Goal: Task Accomplishment & Management: Complete application form

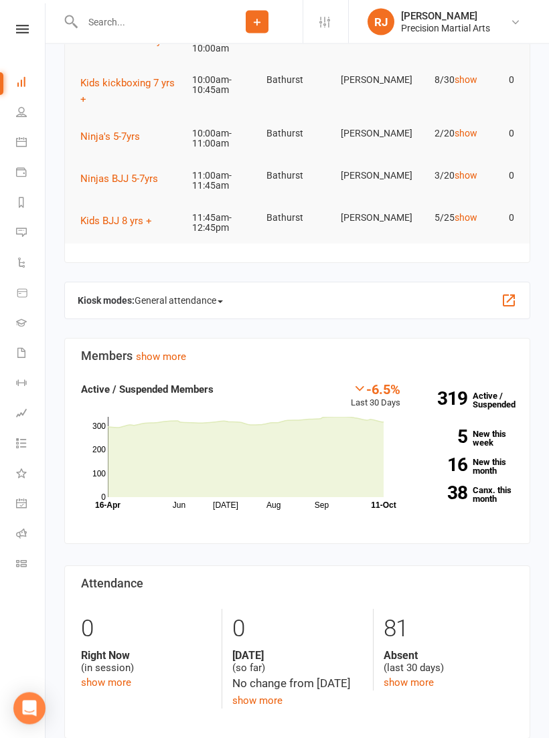
click at [170, 28] on input "text" at bounding box center [144, 22] width 133 height 19
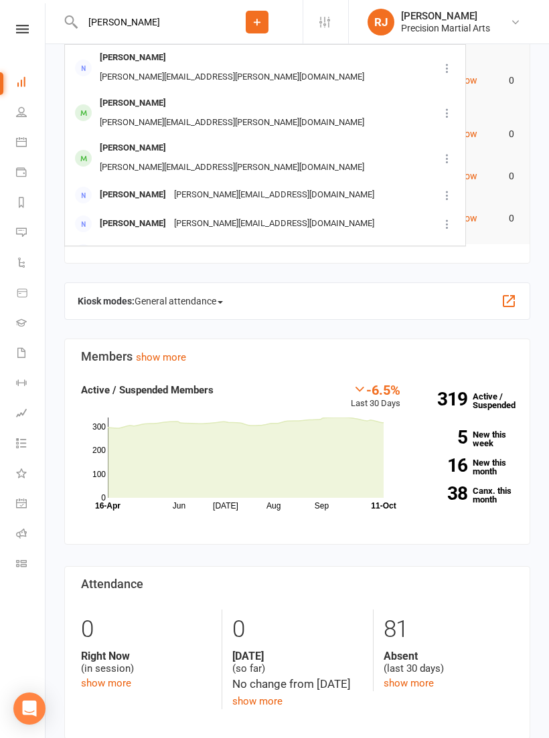
type input "[PERSON_NAME]"
click at [208, 68] on div "[PERSON_NAME][EMAIL_ADDRESS][PERSON_NAME][DOMAIN_NAME]" at bounding box center [232, 77] width 272 height 19
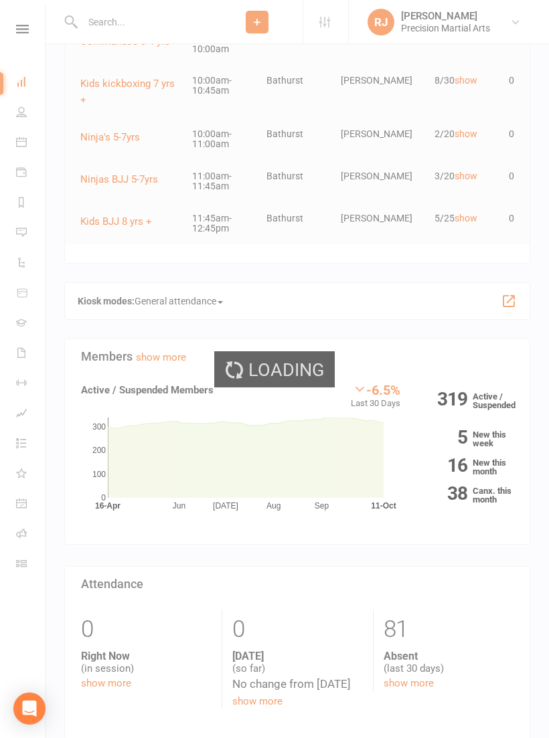
scroll to position [119, 0]
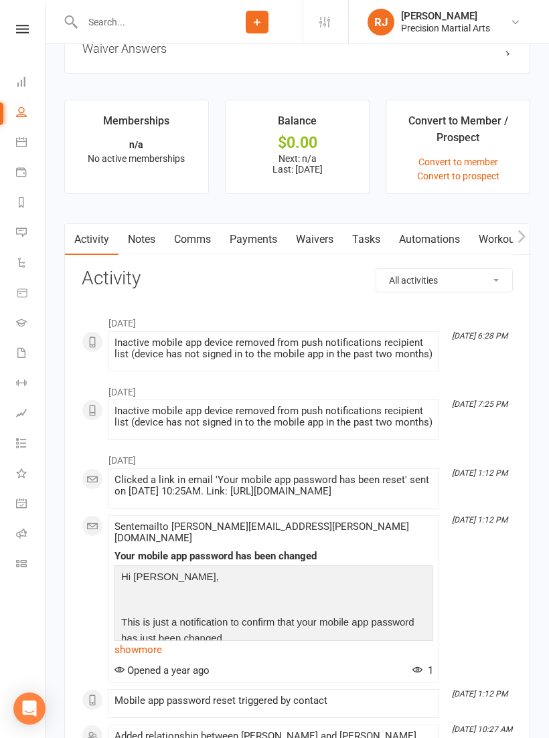
click at [319, 235] on link "Waivers" at bounding box center [315, 239] width 56 height 31
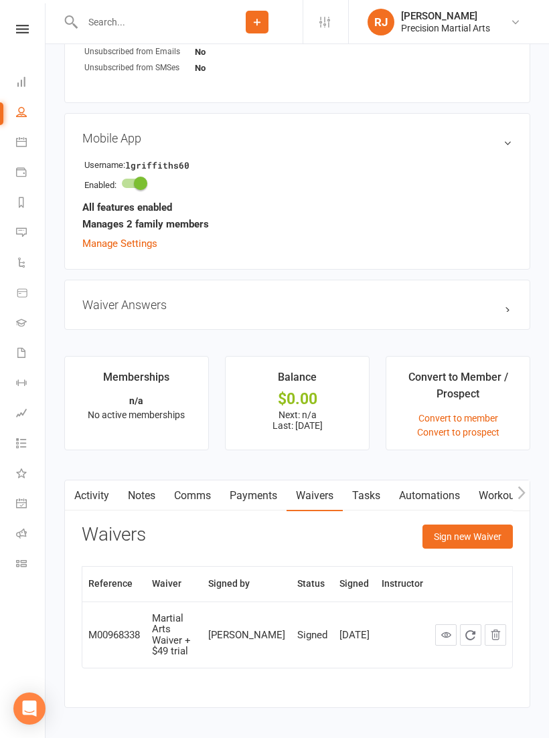
scroll to position [817, 0]
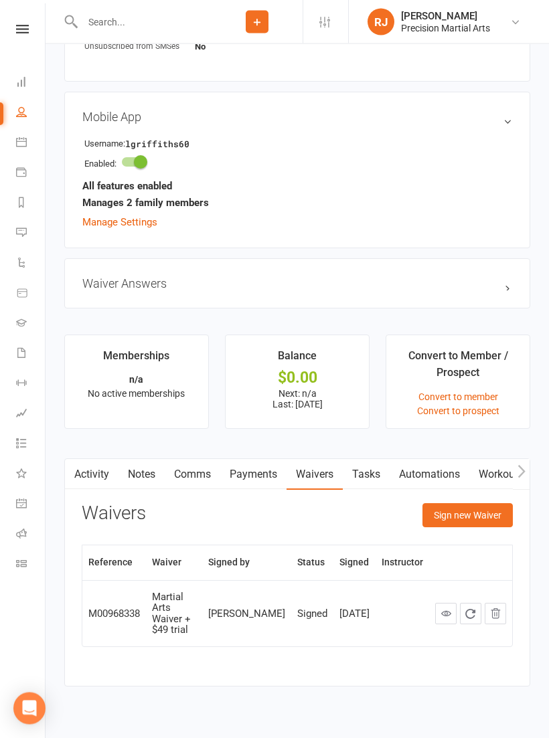
click at [477, 512] on button "Sign new Waiver" at bounding box center [467, 516] width 90 height 24
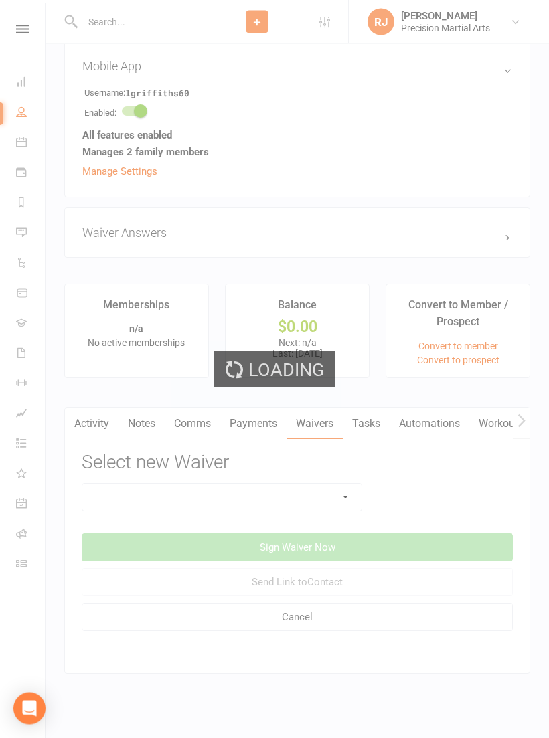
scroll to position [868, 0]
click at [352, 499] on select at bounding box center [221, 498] width 279 height 27
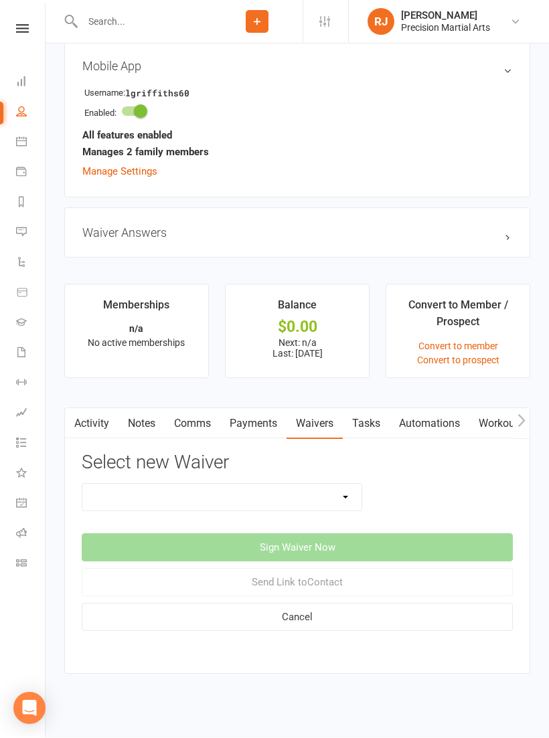
select select "11278"
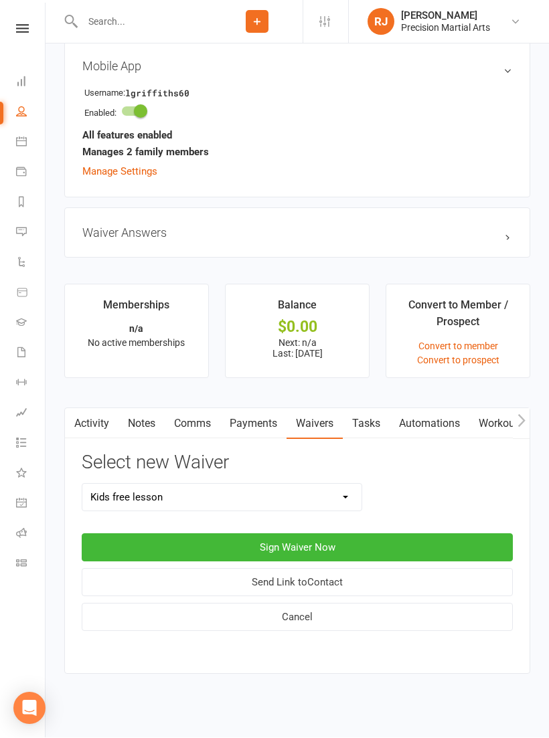
click at [343, 549] on button "Sign Waiver Now" at bounding box center [297, 548] width 431 height 28
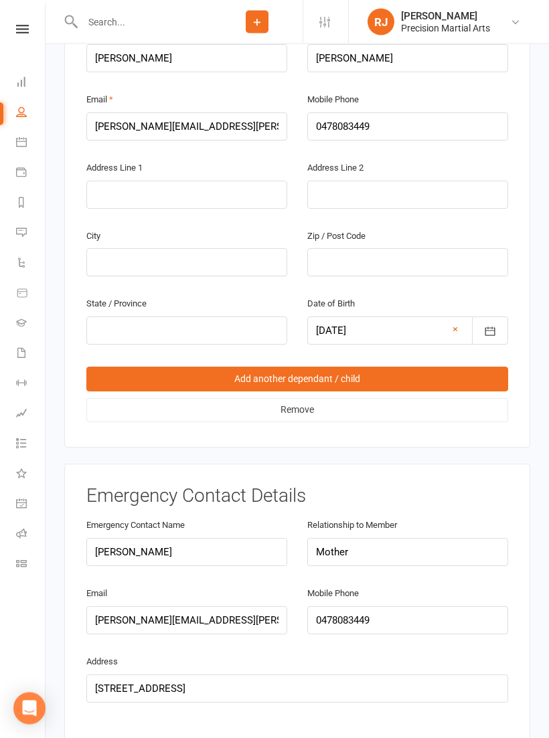
click at [365, 368] on link "Add another dependant / child" at bounding box center [297, 380] width 422 height 24
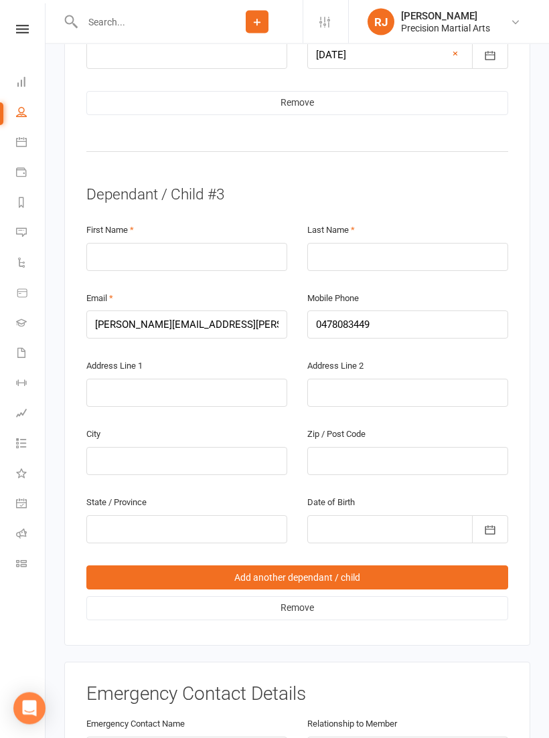
scroll to position [1777, 0]
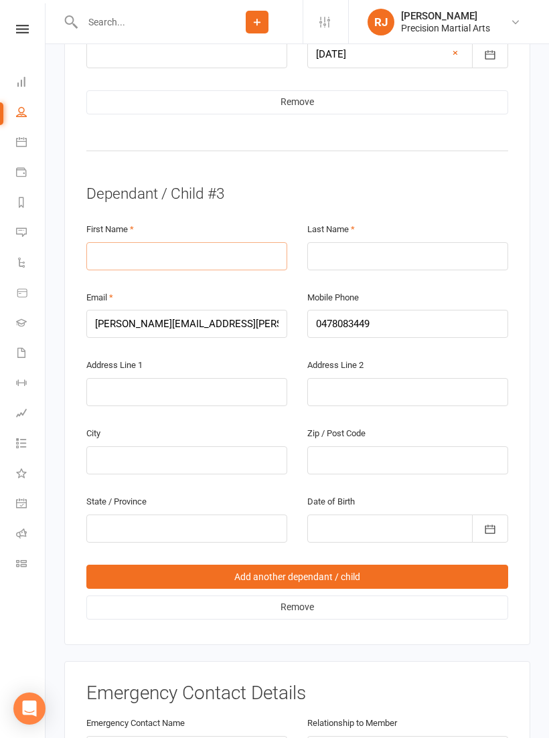
click at [110, 242] on input "text" at bounding box center [186, 256] width 201 height 28
type input "[PERSON_NAME]"
click at [334, 242] on input "text" at bounding box center [407, 256] width 201 height 28
type input "[PERSON_NAME]"
click at [118, 378] on input "text" at bounding box center [186, 392] width 201 height 28
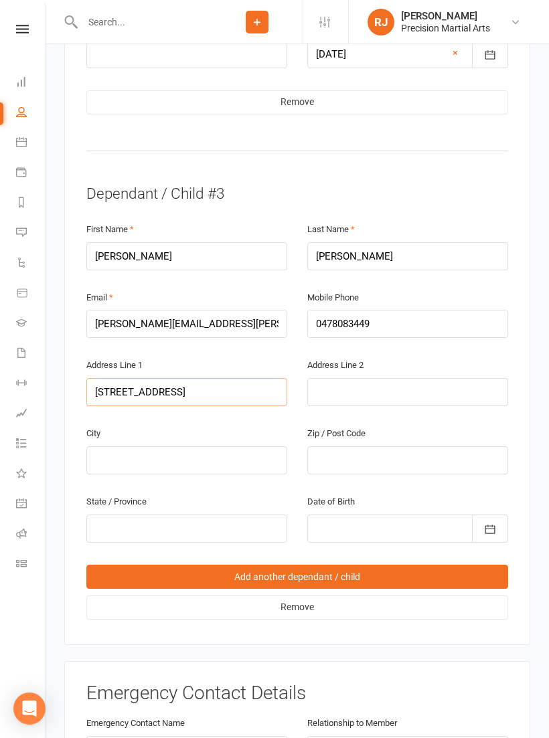
type input "[STREET_ADDRESS]"
click at [125, 447] on input "text" at bounding box center [186, 461] width 201 height 28
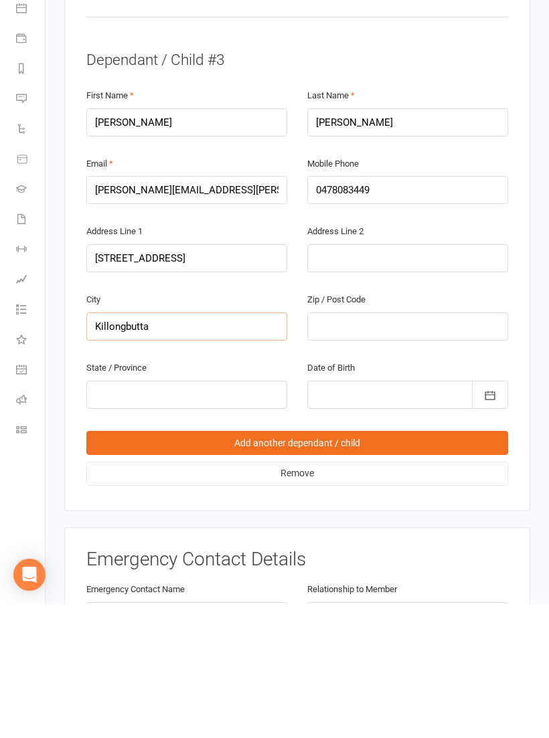
type input "Killongbutta"
click at [341, 447] on input "text" at bounding box center [407, 461] width 201 height 28
type input "2795"
click at [102, 515] on input "text" at bounding box center [186, 529] width 201 height 28
type input "Nsw"
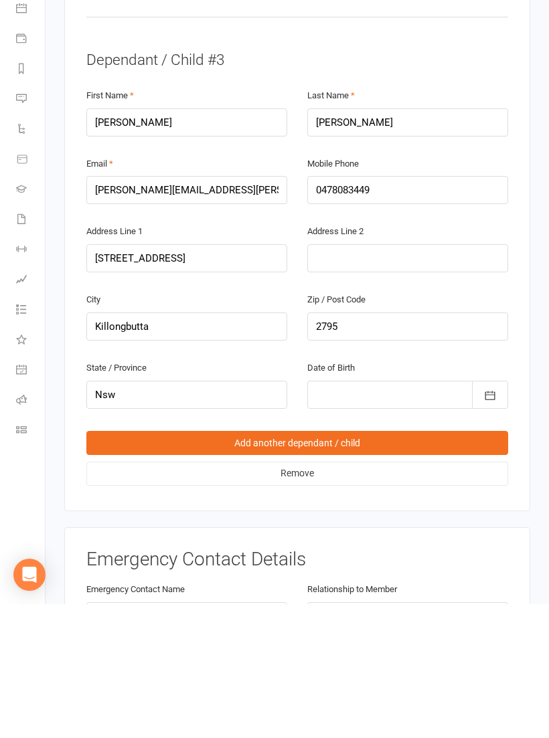
click at [321, 515] on div at bounding box center [407, 529] width 201 height 28
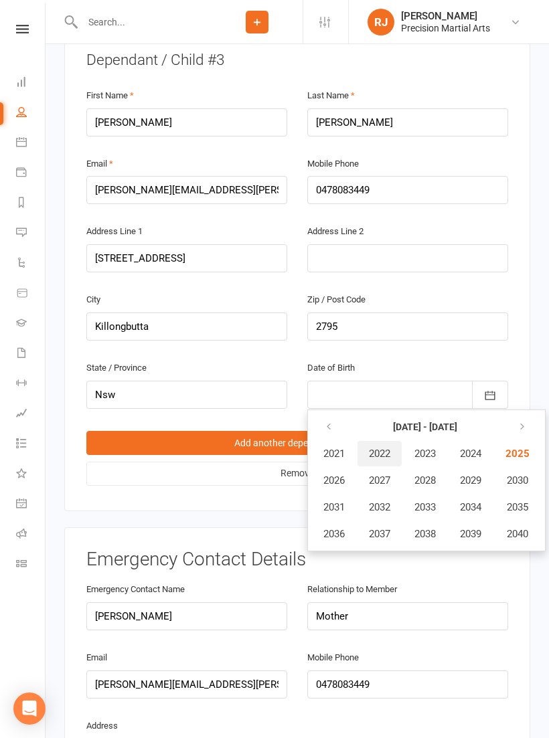
click at [380, 448] on span "2022" at bounding box center [379, 454] width 21 height 12
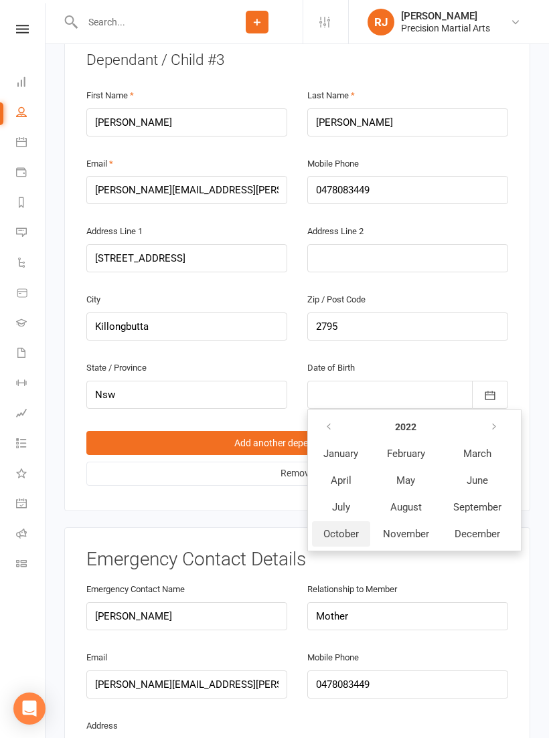
click at [335, 528] on span "October" at bounding box center [340, 534] width 35 height 12
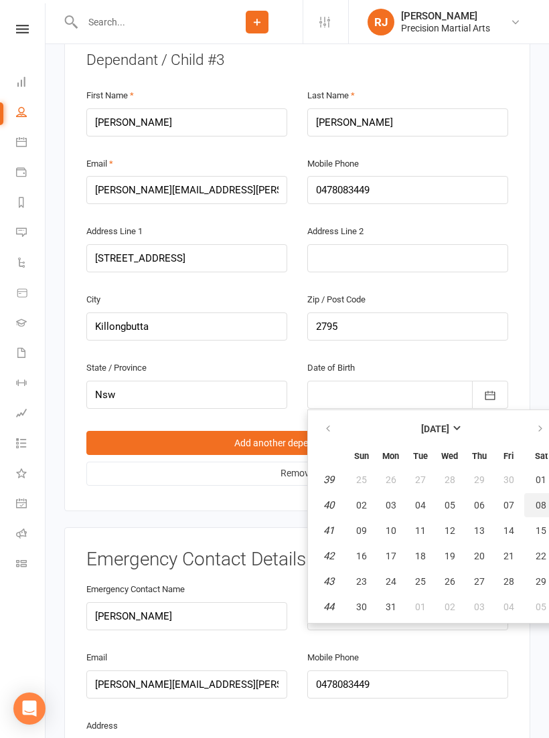
click at [546, 493] on button "08" at bounding box center [541, 505] width 34 height 24
type input "[DATE]"
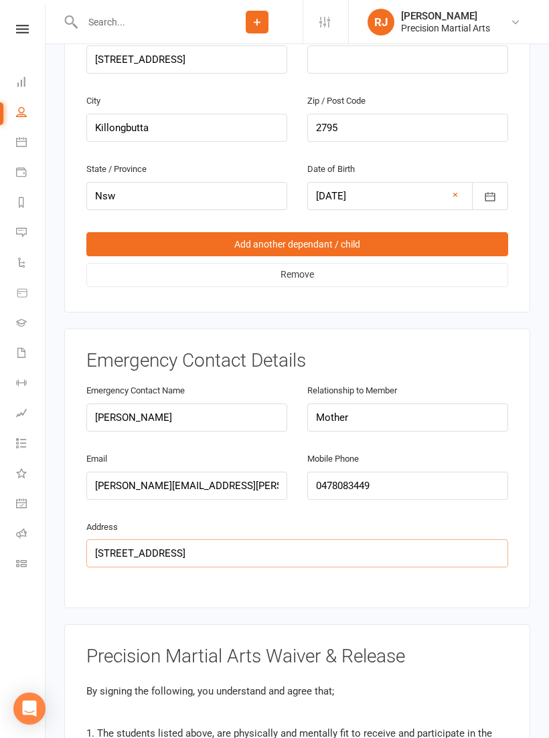
click at [172, 540] on input "[STREET_ADDRESS]" at bounding box center [297, 554] width 422 height 28
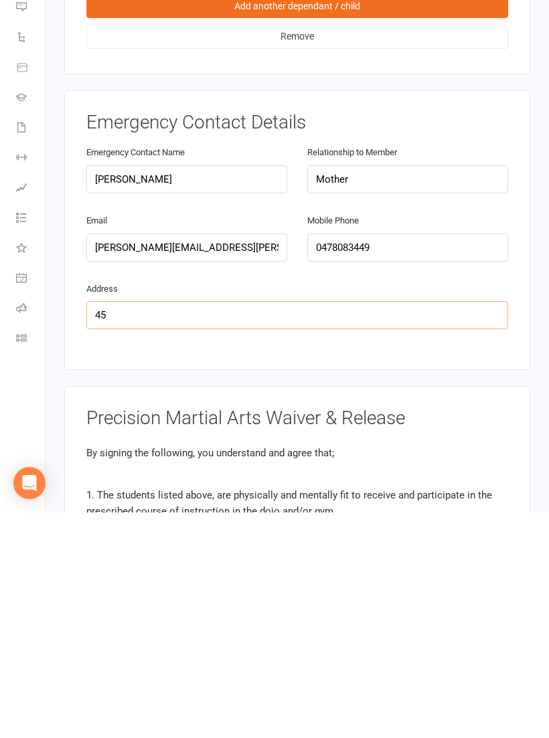
type input "4"
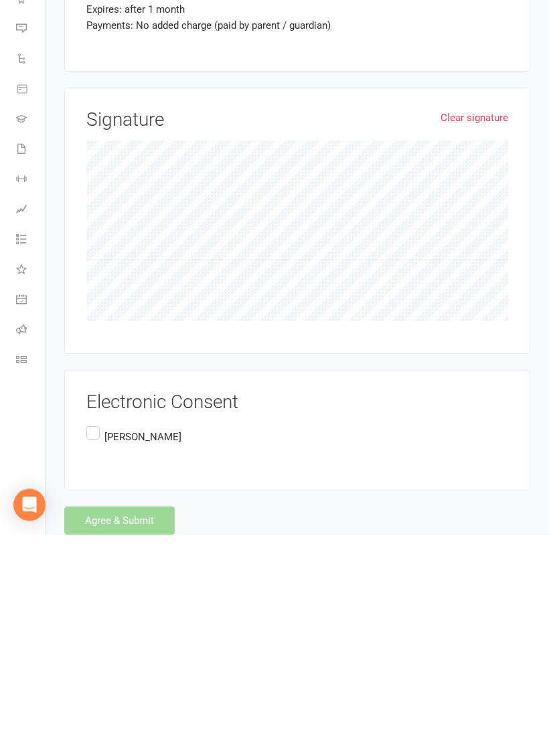
scroll to position [3316, 0]
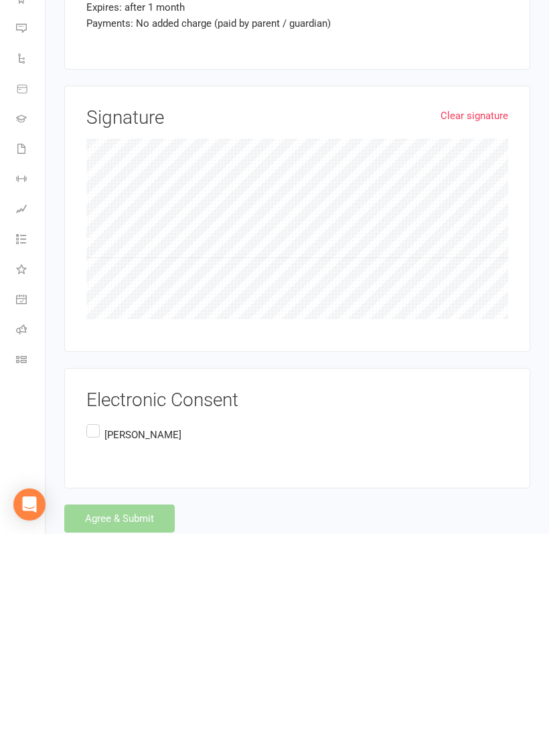
type input "[STREET_ADDRESS]"
click at [94, 626] on label "[PERSON_NAME]" at bounding box center [133, 639] width 95 height 26
click at [94, 626] on input "[PERSON_NAME]" at bounding box center [90, 626] width 9 height 0
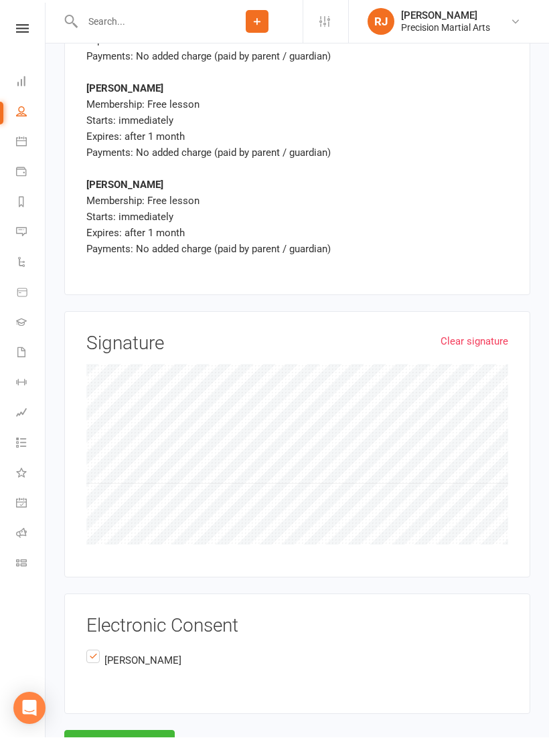
click at [107, 731] on button "Agree & Submit" at bounding box center [119, 745] width 110 height 28
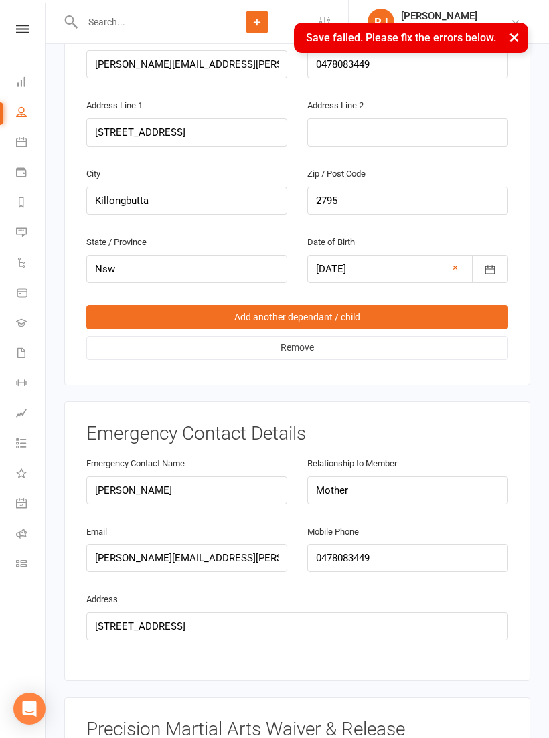
scroll to position [603, 0]
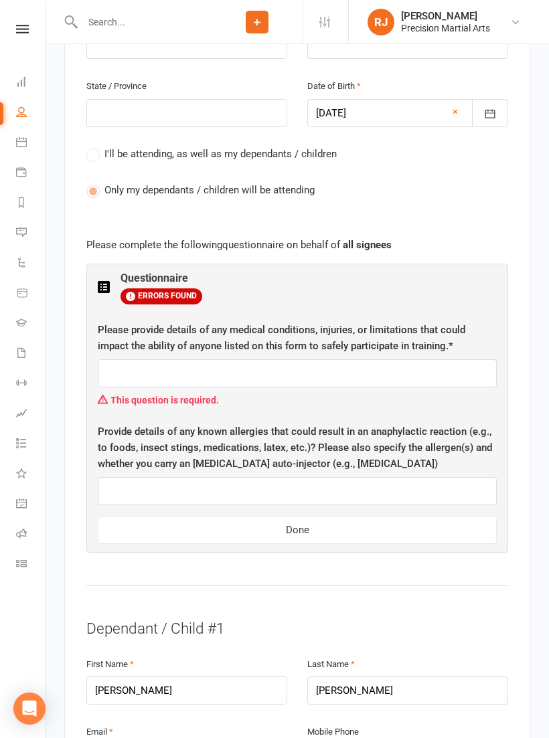
click at [144, 289] on span "ERRORS FOUND" at bounding box center [161, 297] width 82 height 16
click at [143, 359] on input "text" at bounding box center [297, 373] width 399 height 28
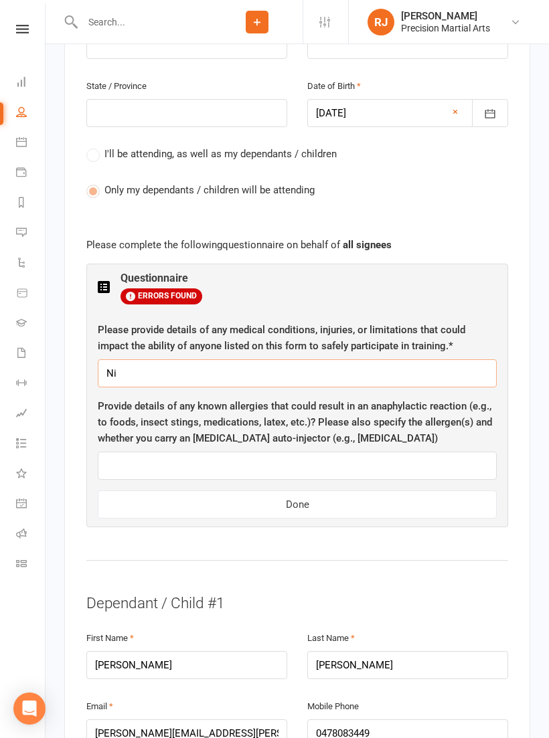
type input "Nil"
click at [197, 491] on button "Done" at bounding box center [297, 505] width 399 height 28
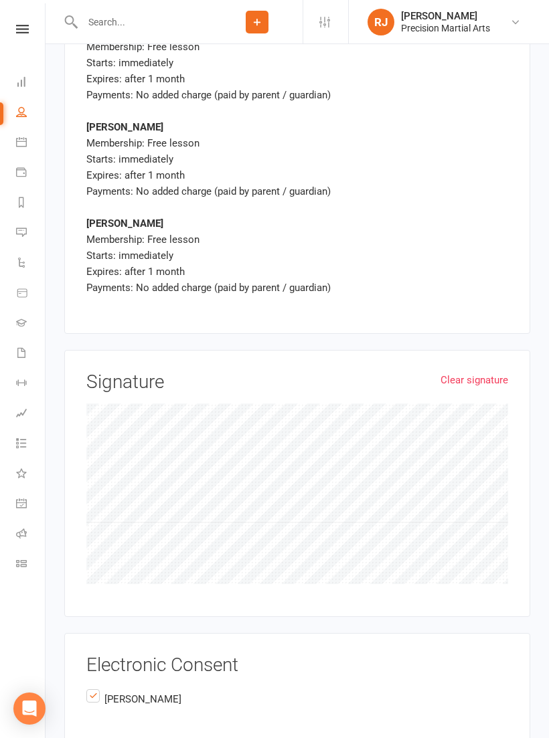
scroll to position [3294, 0]
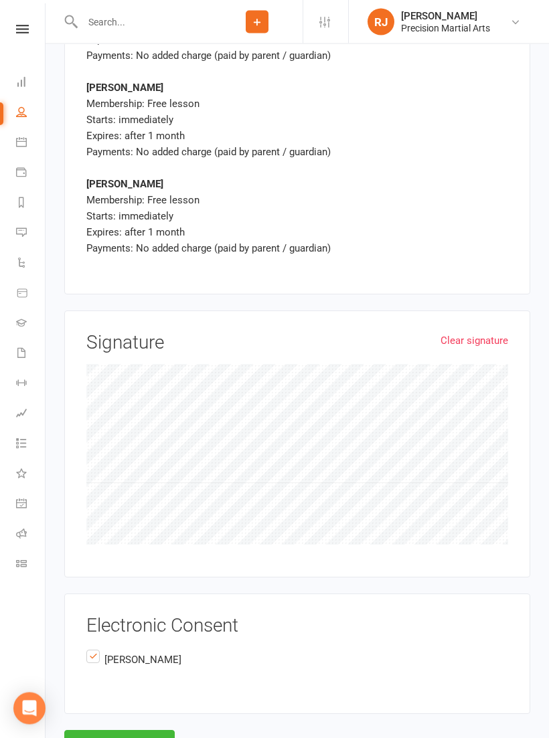
click at [112, 731] on button "Agree & Submit" at bounding box center [119, 745] width 110 height 28
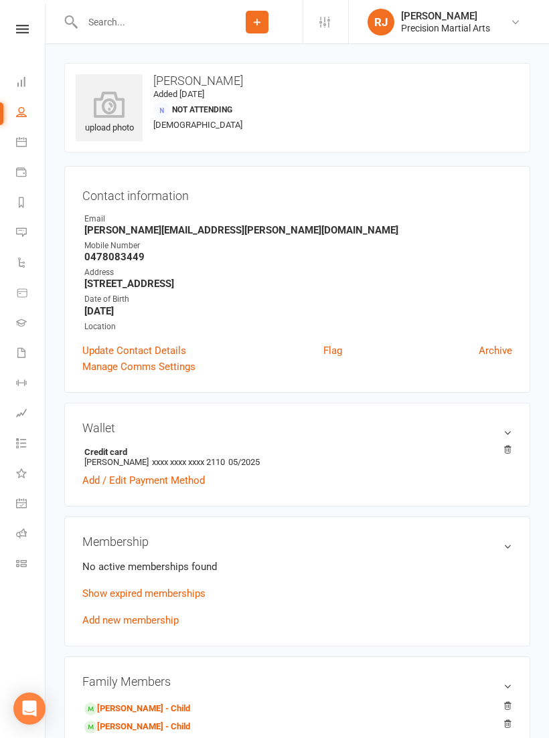
click at [25, 25] on icon at bounding box center [22, 29] width 13 height 9
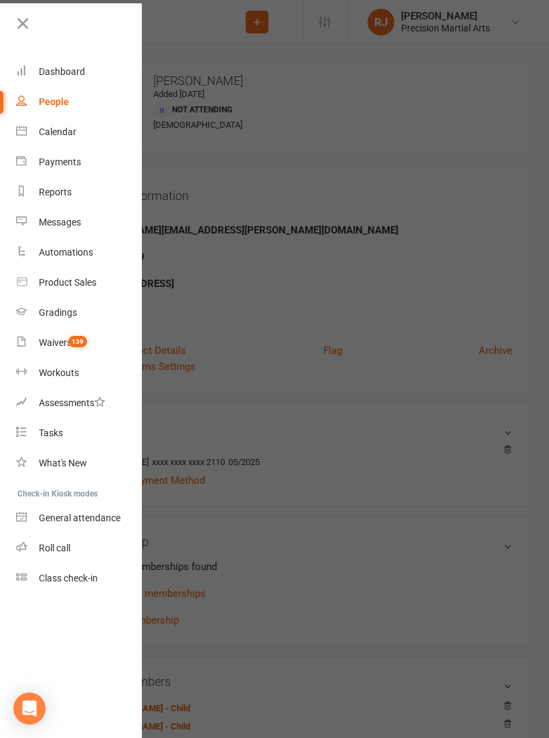
click at [78, 537] on link "Roll call" at bounding box center [79, 549] width 127 height 30
